Goal: Task Accomplishment & Management: Use online tool/utility

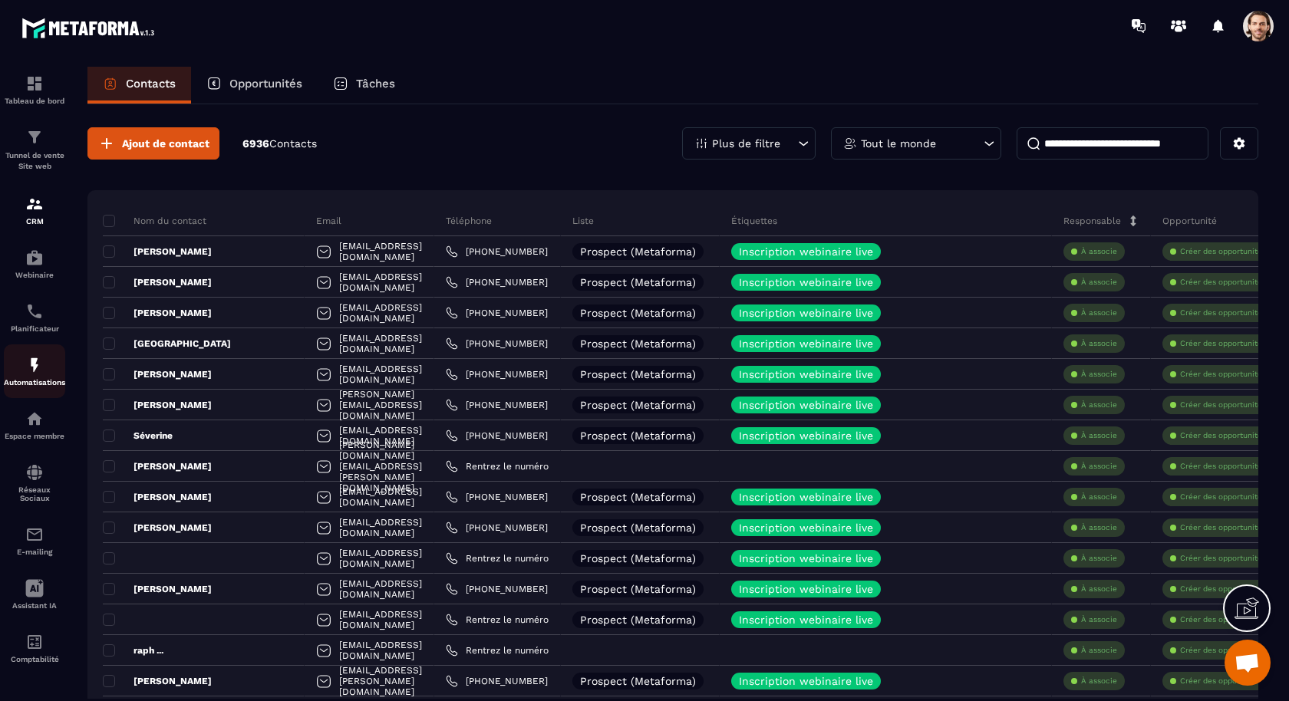
click at [35, 364] on img at bounding box center [34, 365] width 18 height 18
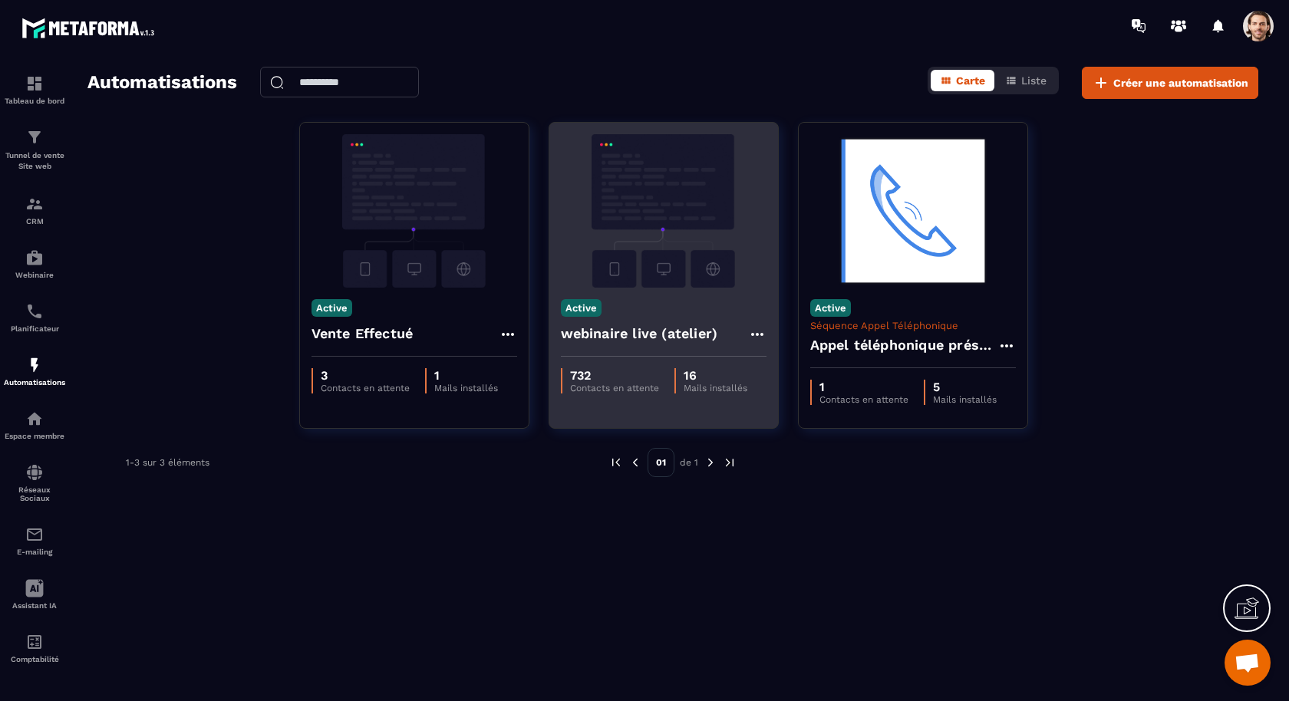
click at [614, 330] on h4 "webinaire live (atelier)" at bounding box center [639, 333] width 157 height 21
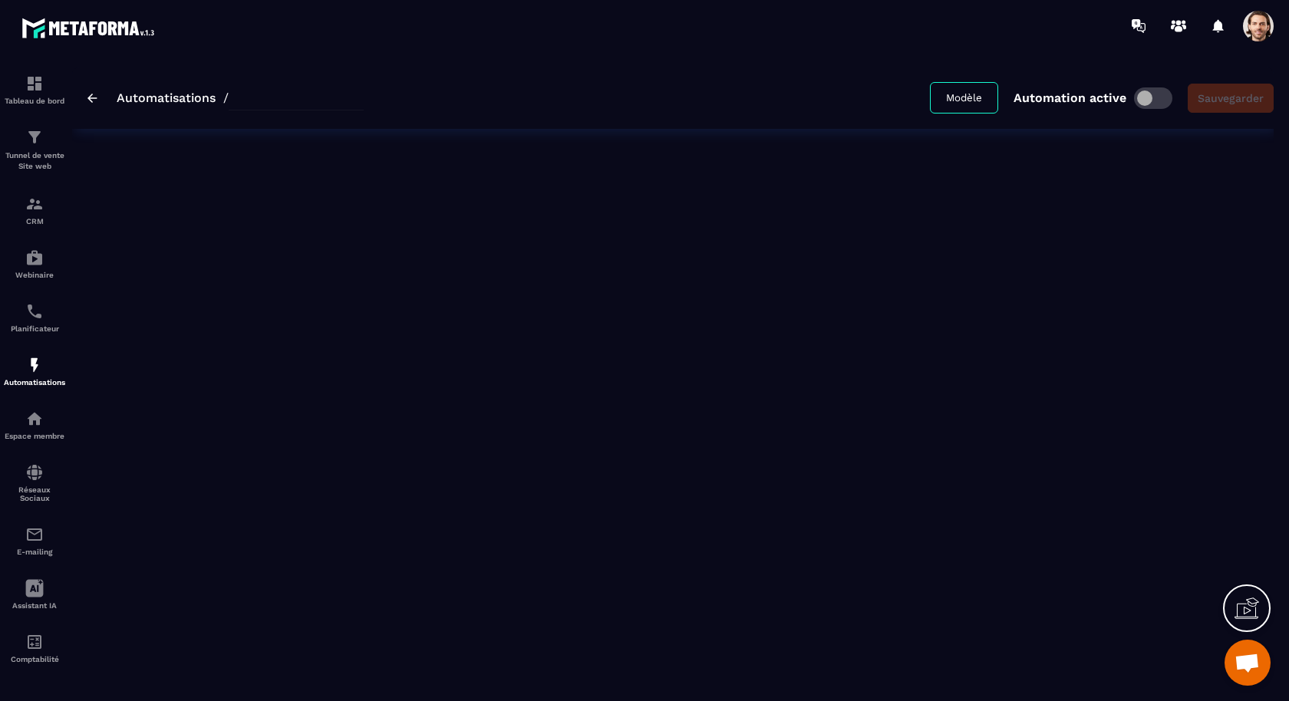
type input "**********"
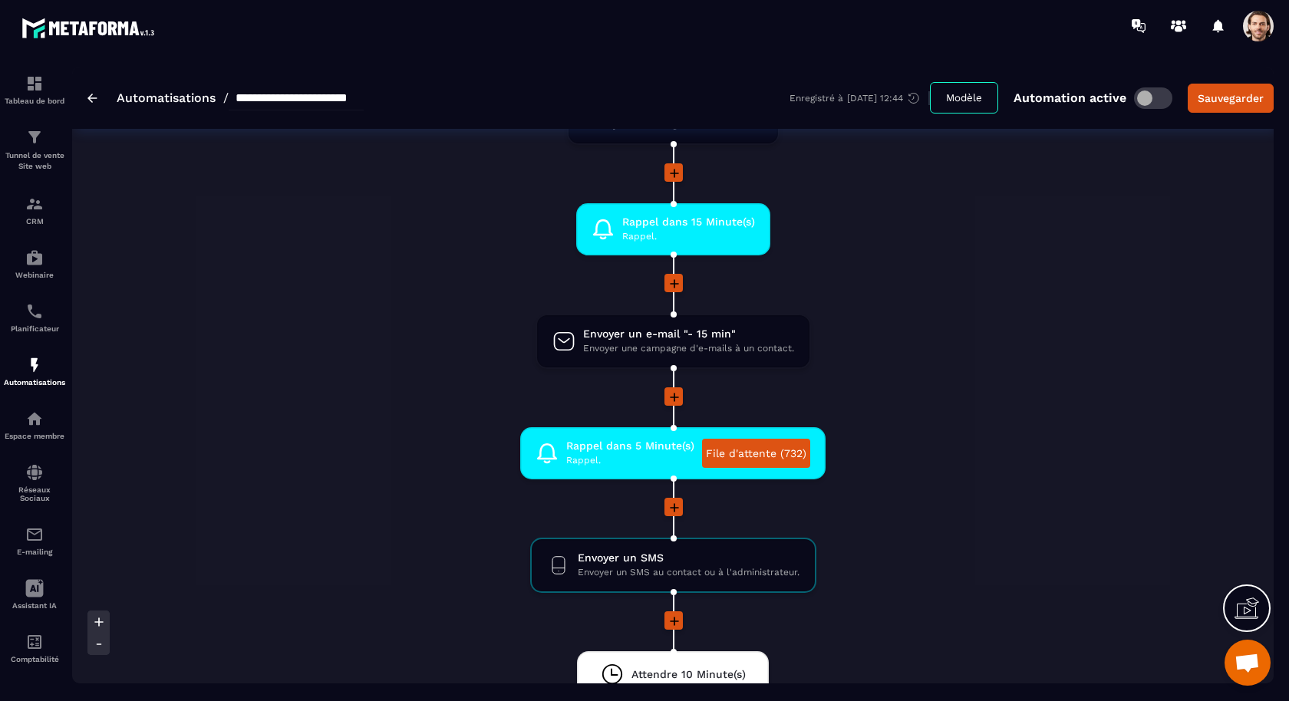
scroll to position [1635, 0]
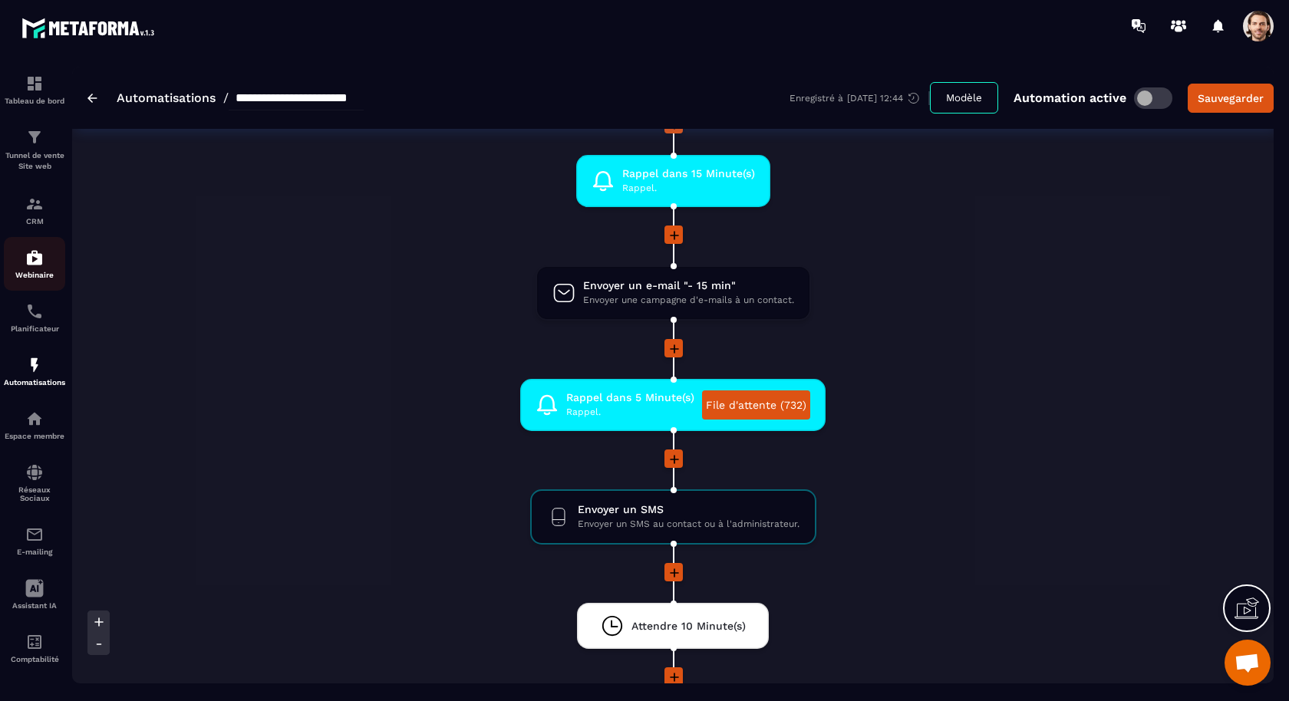
click at [42, 267] on img at bounding box center [34, 258] width 18 height 18
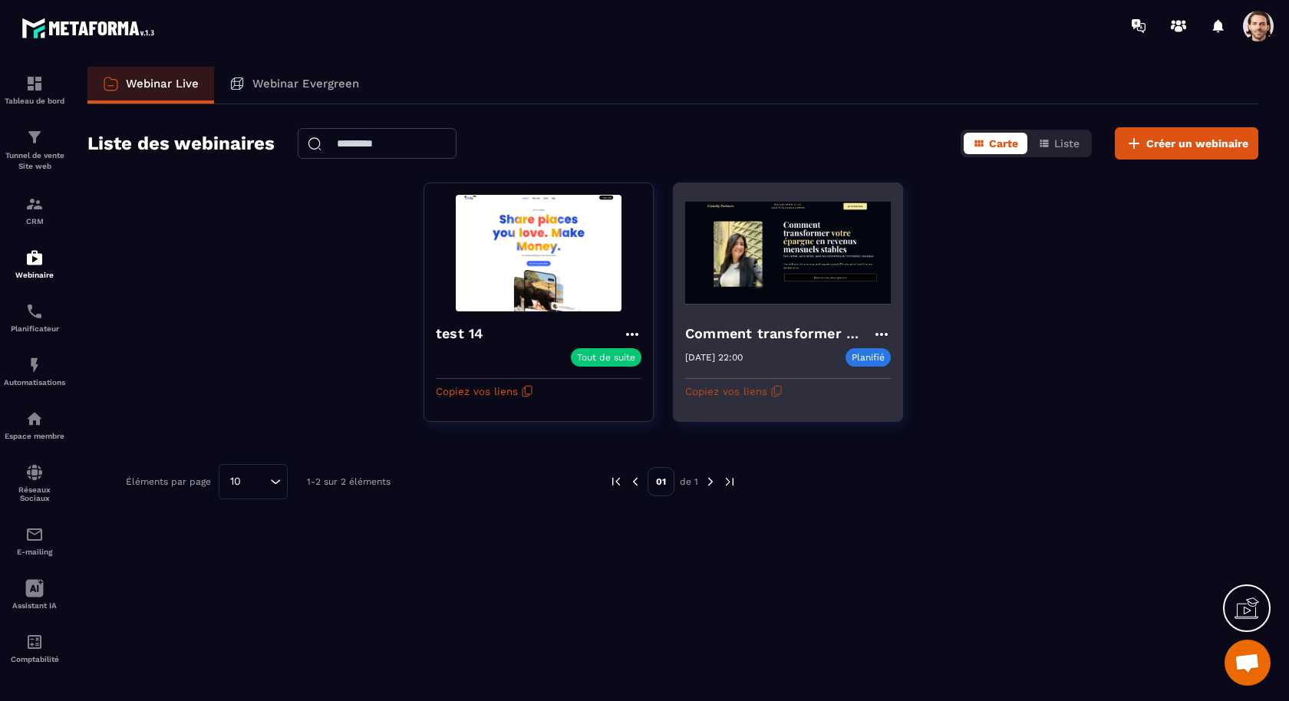
click at [774, 390] on icon "button" at bounding box center [776, 391] width 12 height 12
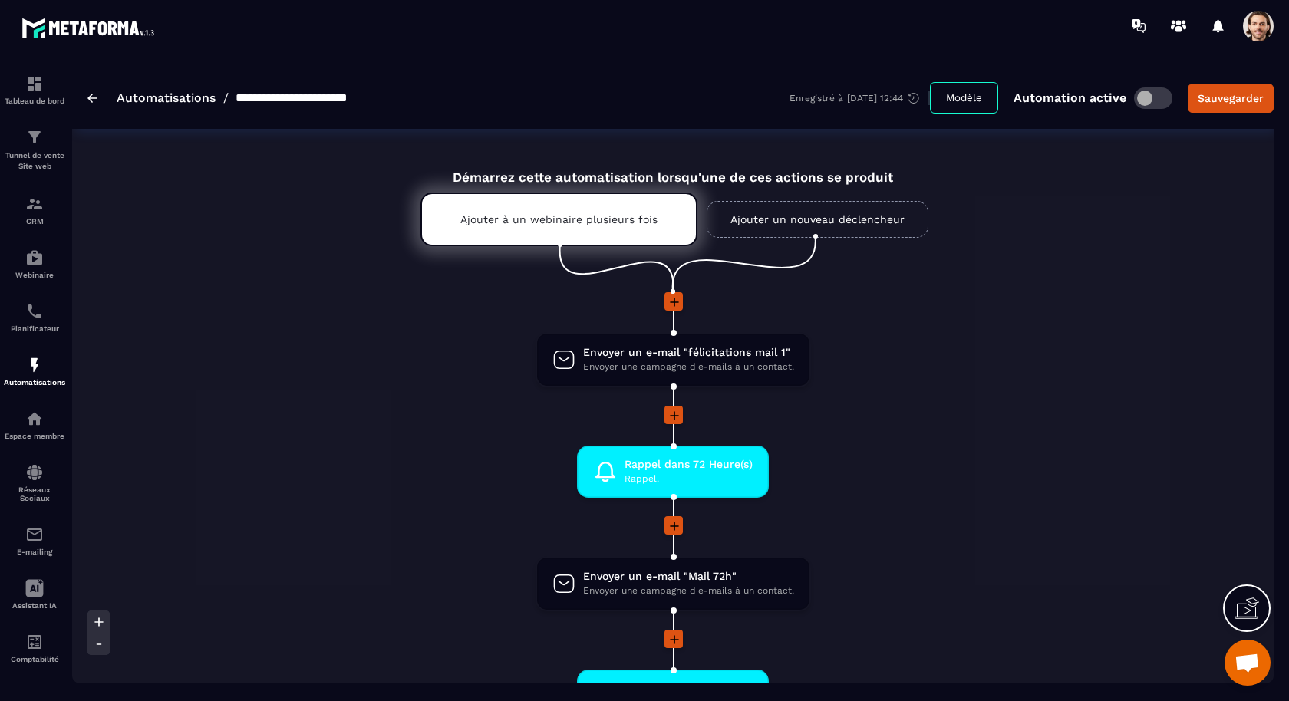
scroll to position [1153, 0]
